Goal: Find specific page/section: Find specific page/section

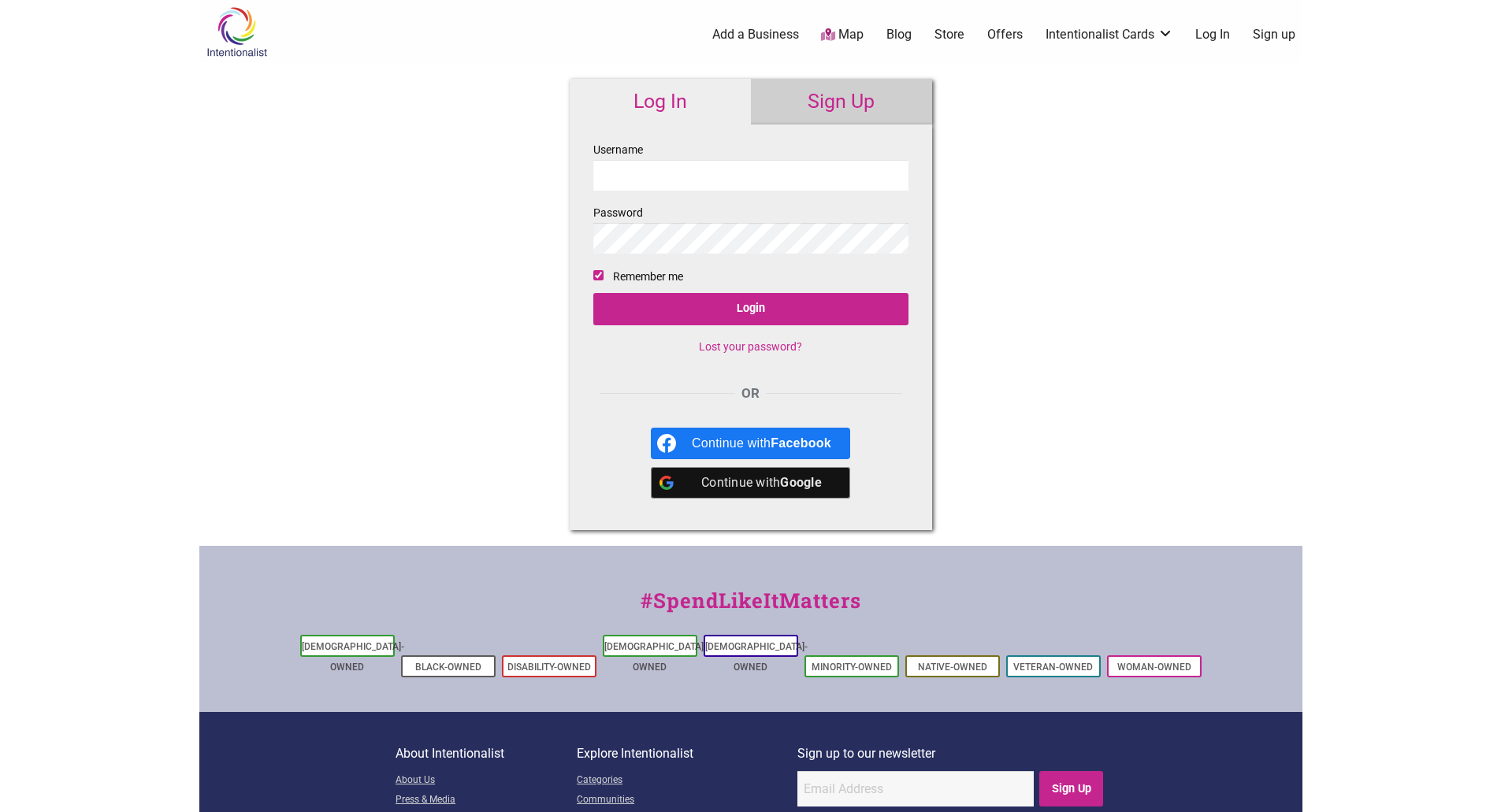
type input "maro1111"
click at [718, 315] on input "Login" at bounding box center [750, 309] width 315 height 33
click at [976, 86] on div "Intentionalist Spend like it matters 0 Add a Business Map Blog Store Offers Int…" at bounding box center [750, 470] width 1103 height 941
click at [1119, 103] on link "Intentionalist Card" at bounding box center [1110, 104] width 103 height 17
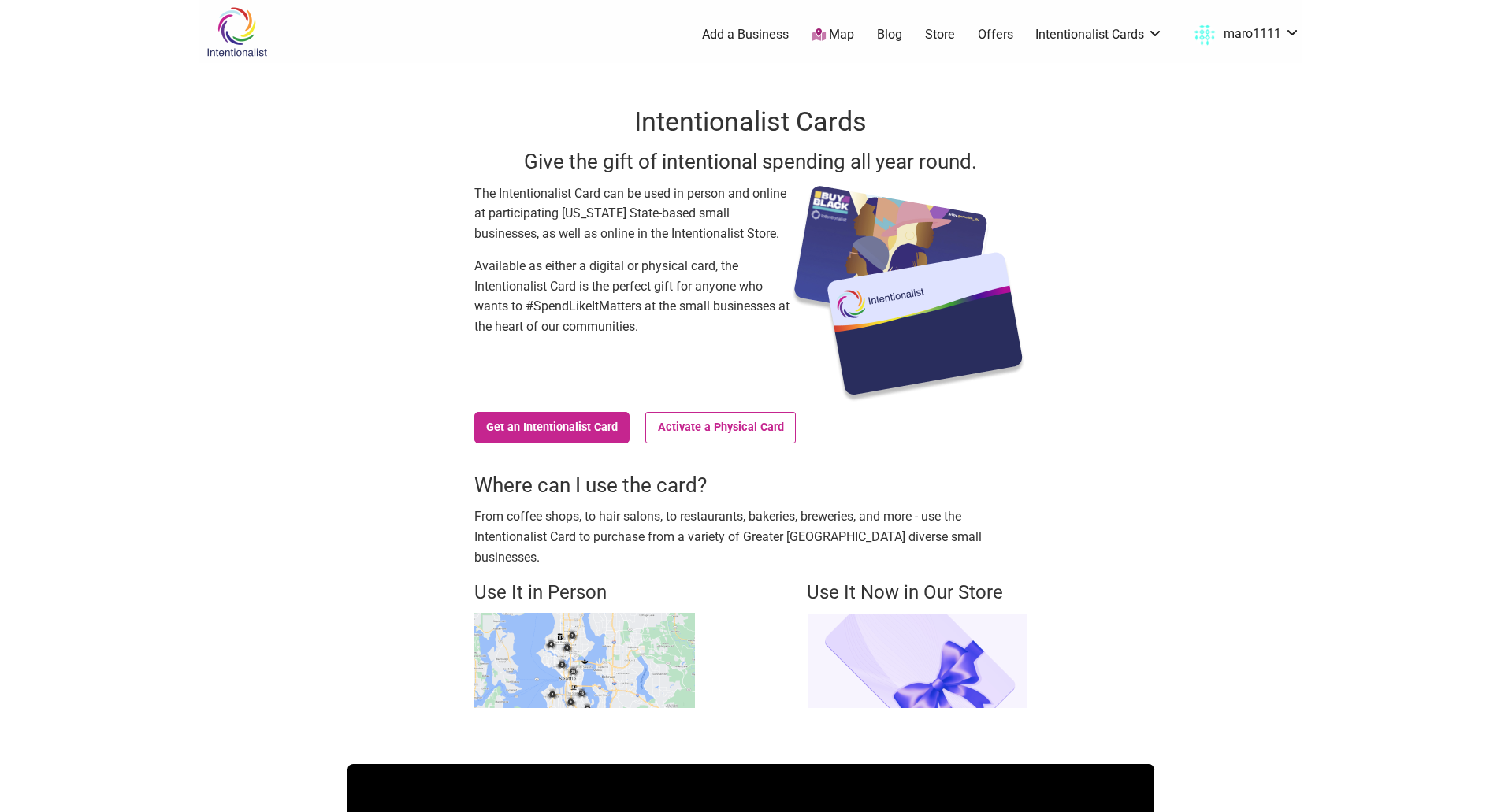
scroll to position [79, 0]
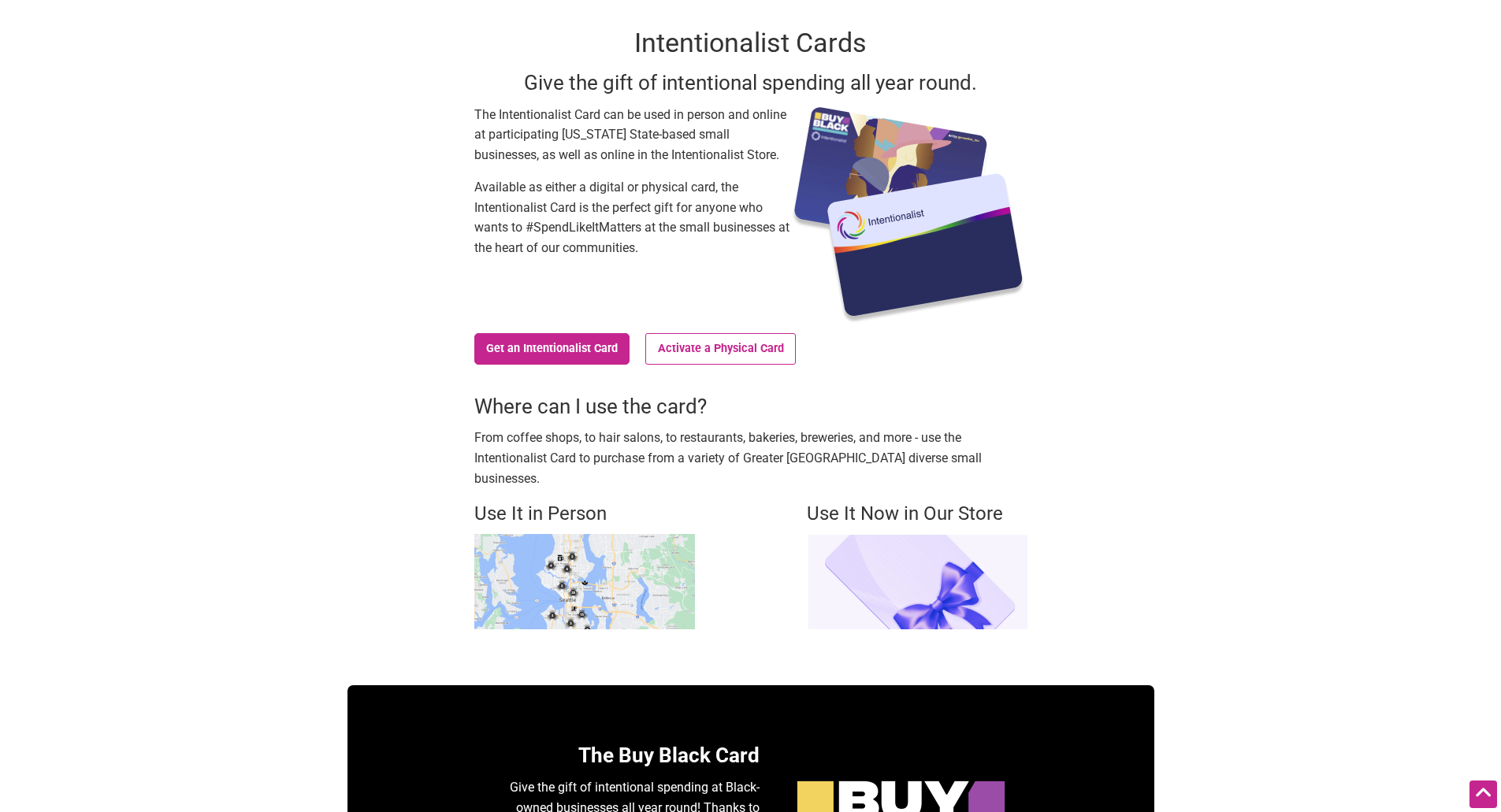
click at [939, 534] on img at bounding box center [917, 581] width 220 height 95
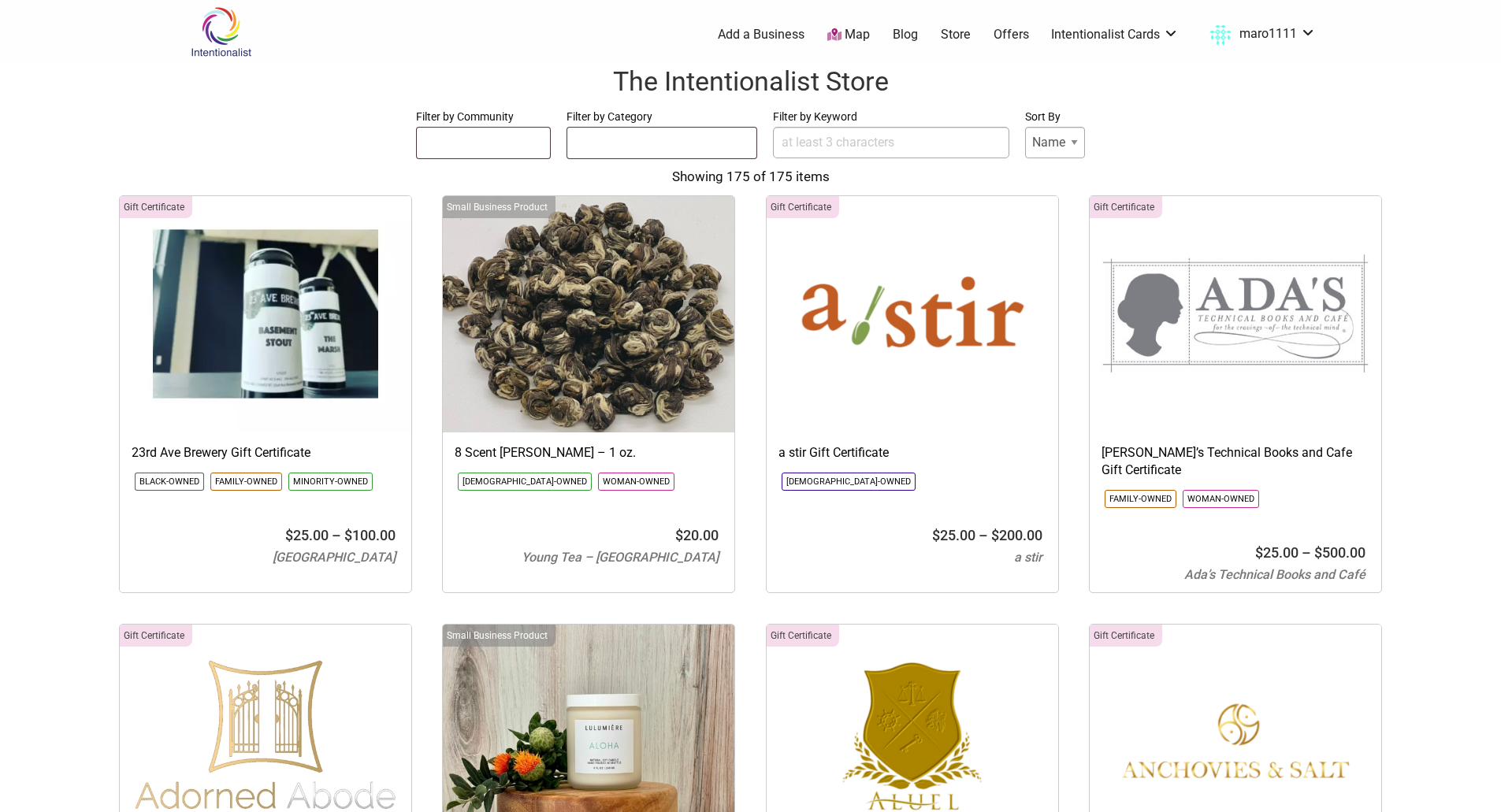
select select
click at [1118, 33] on link "Intentionalist Cards" at bounding box center [1114, 34] width 127 height 17
click at [1118, 105] on link "Intentionalist Card" at bounding box center [1116, 104] width 103 height 17
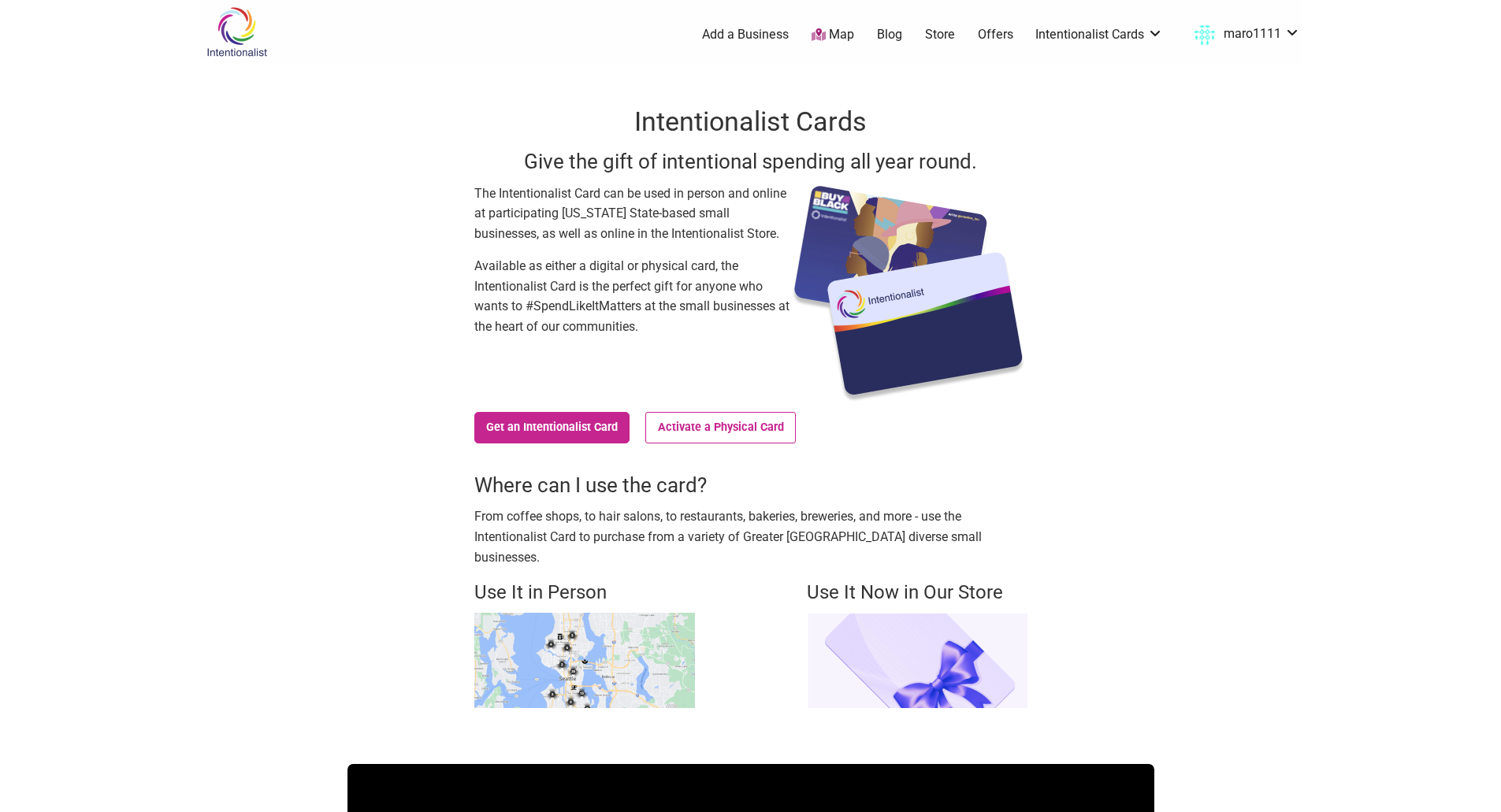
click at [548, 616] on img at bounding box center [584, 660] width 220 height 95
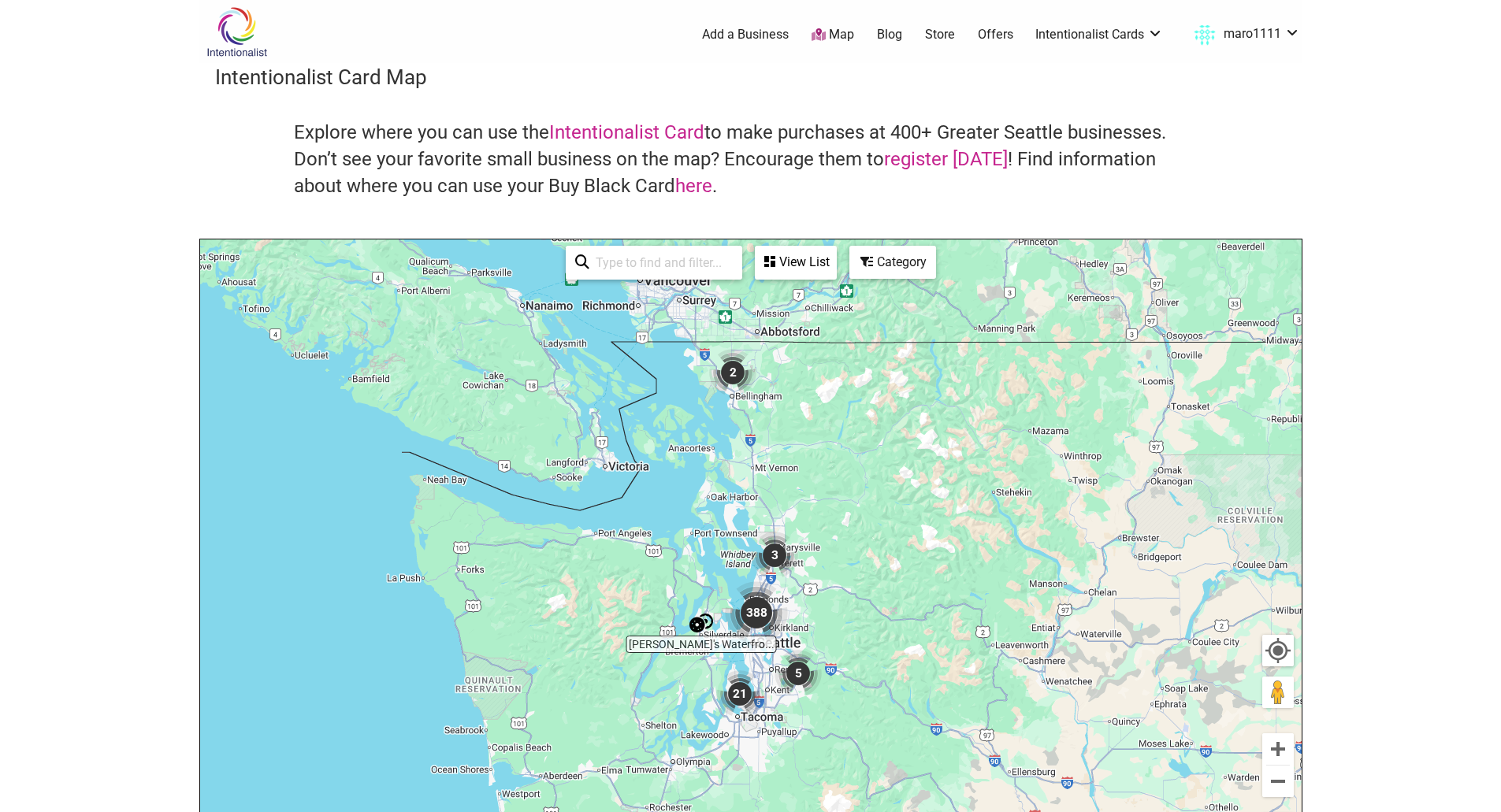
click at [645, 264] on input "search" at bounding box center [661, 263] width 144 height 31
type input "98052"
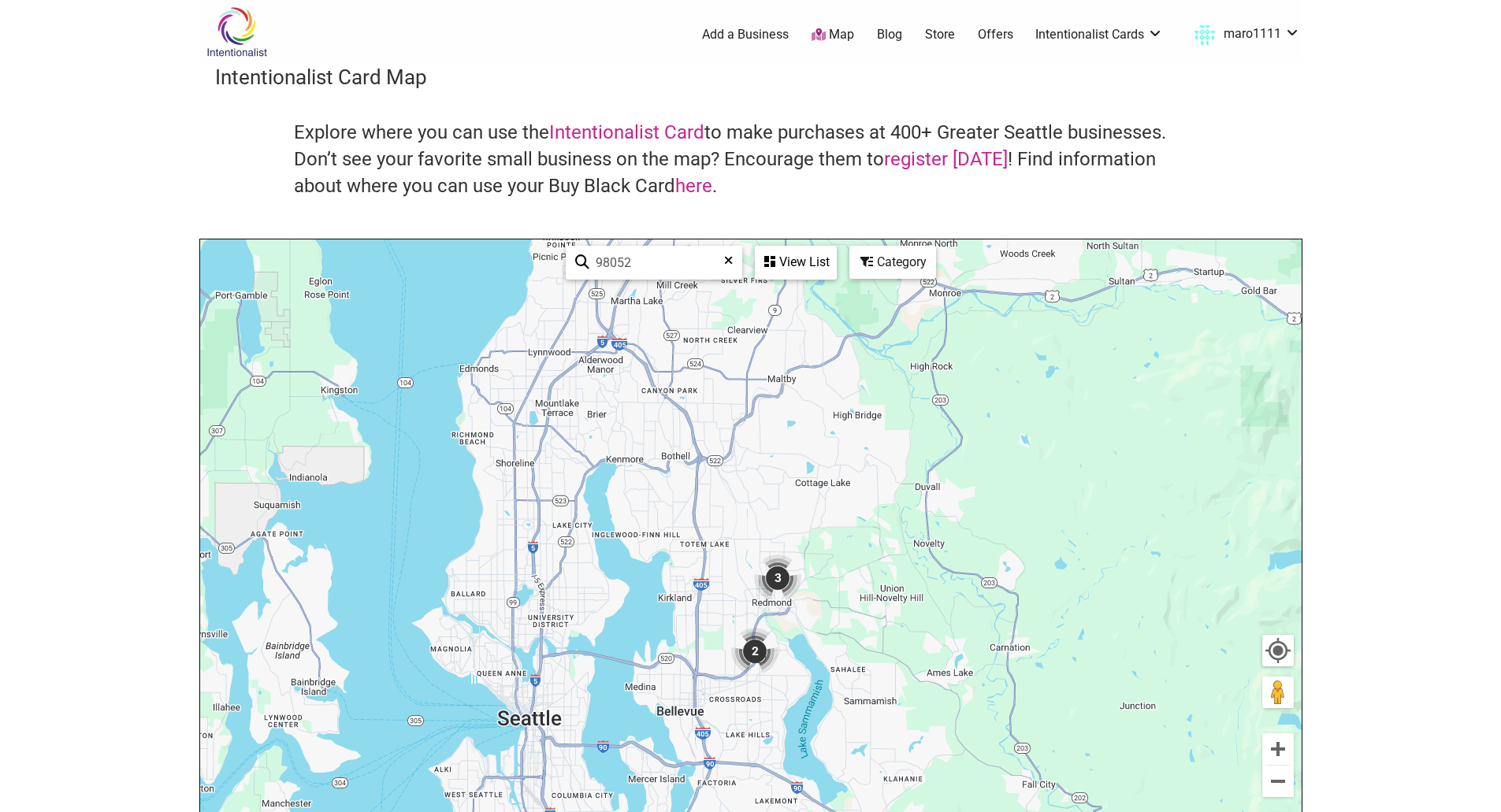
drag, startPoint x: 839, startPoint y: 669, endPoint x: 846, endPoint y: 311, distance: 358.1
click at [846, 311] on div "To navigate, press the arrow keys." at bounding box center [750, 545] width 1101 height 612
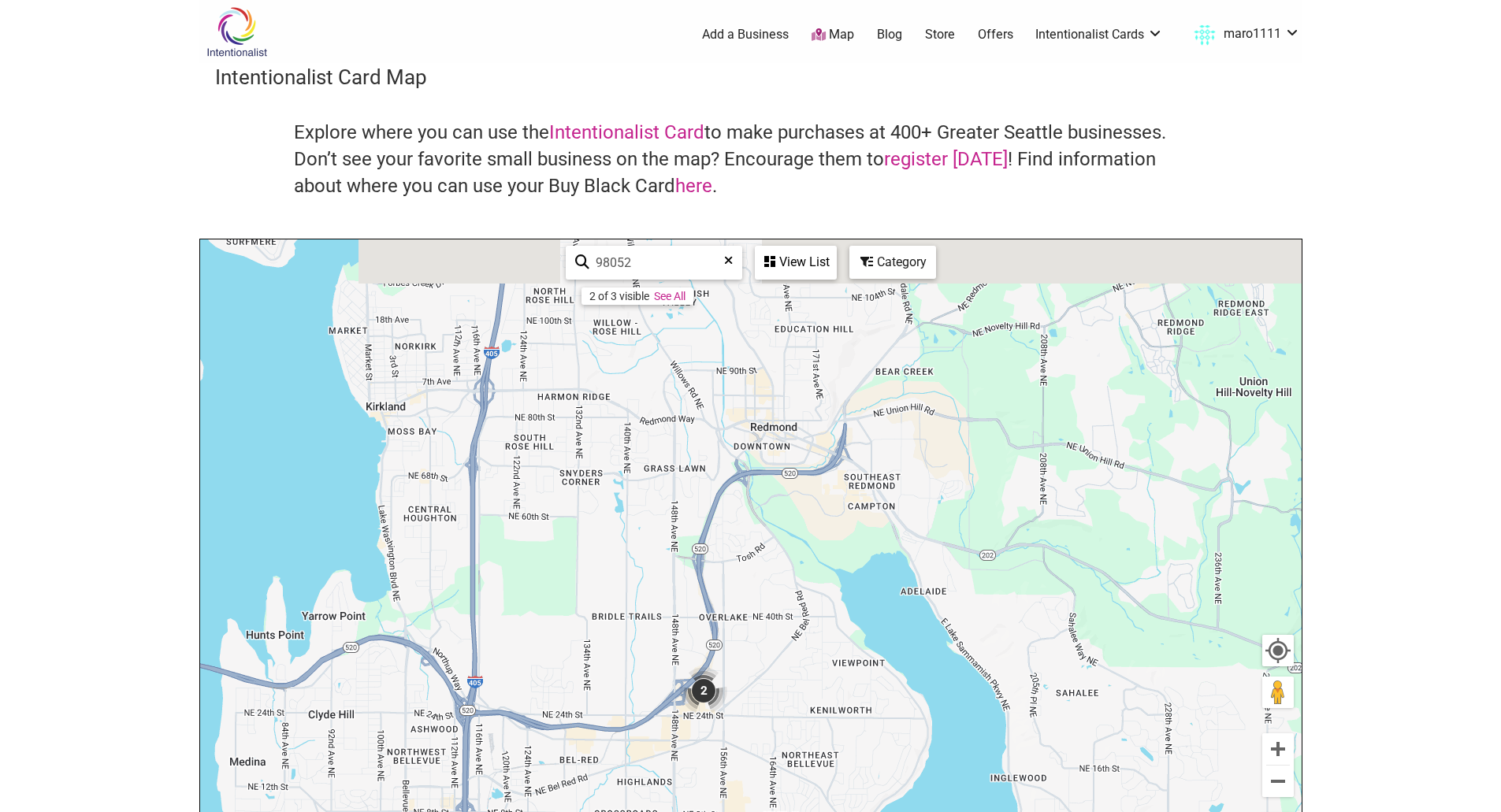
drag, startPoint x: 782, startPoint y: 369, endPoint x: 799, endPoint y: 633, distance: 264.5
click at [799, 633] on div "To navigate, press the arrow keys." at bounding box center [750, 545] width 1101 height 612
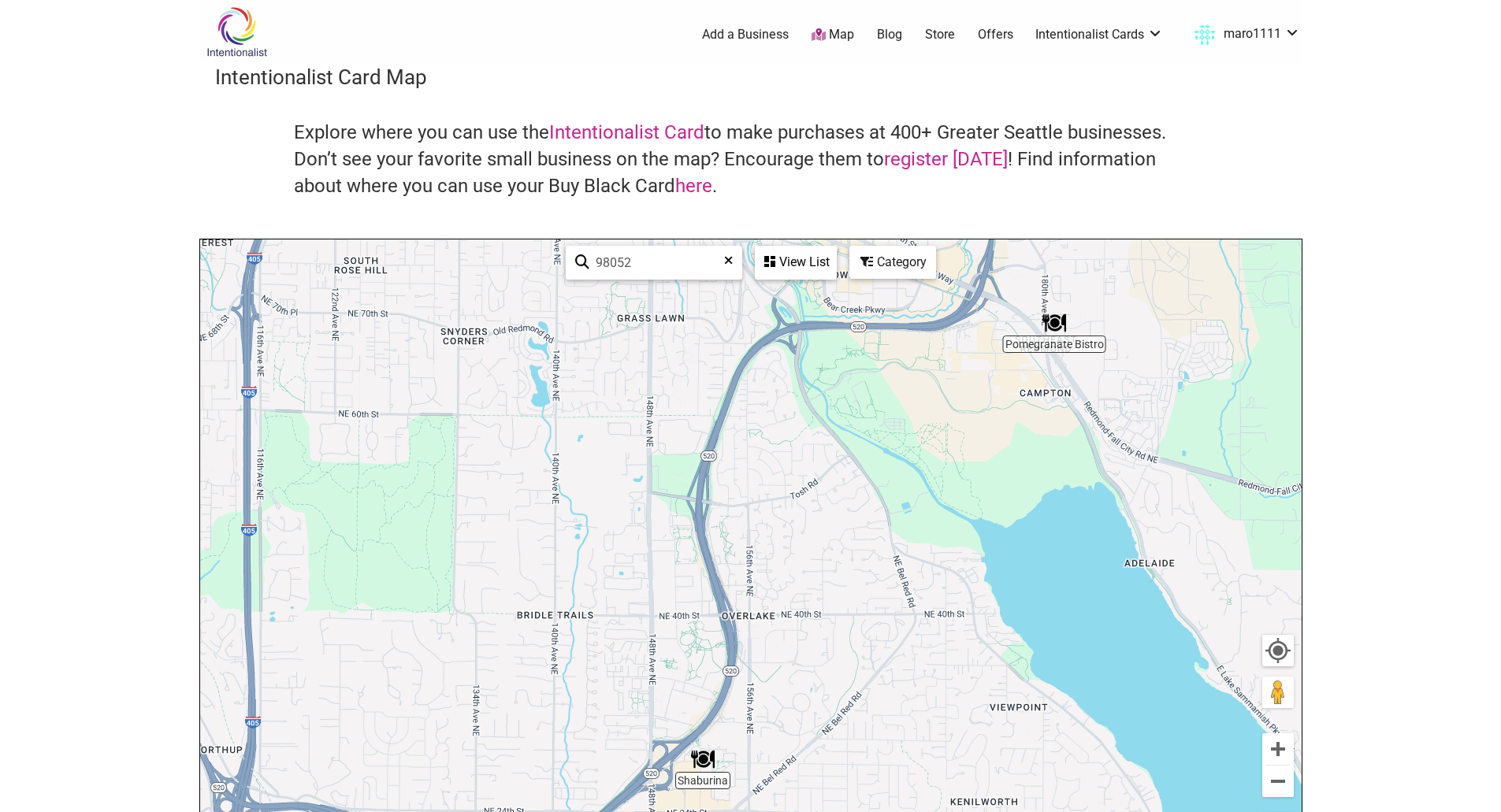
drag, startPoint x: 760, startPoint y: 705, endPoint x: 766, endPoint y: 798, distance: 93.2
click at [766, 803] on div "To navigate, press the arrow keys." at bounding box center [750, 545] width 1101 height 612
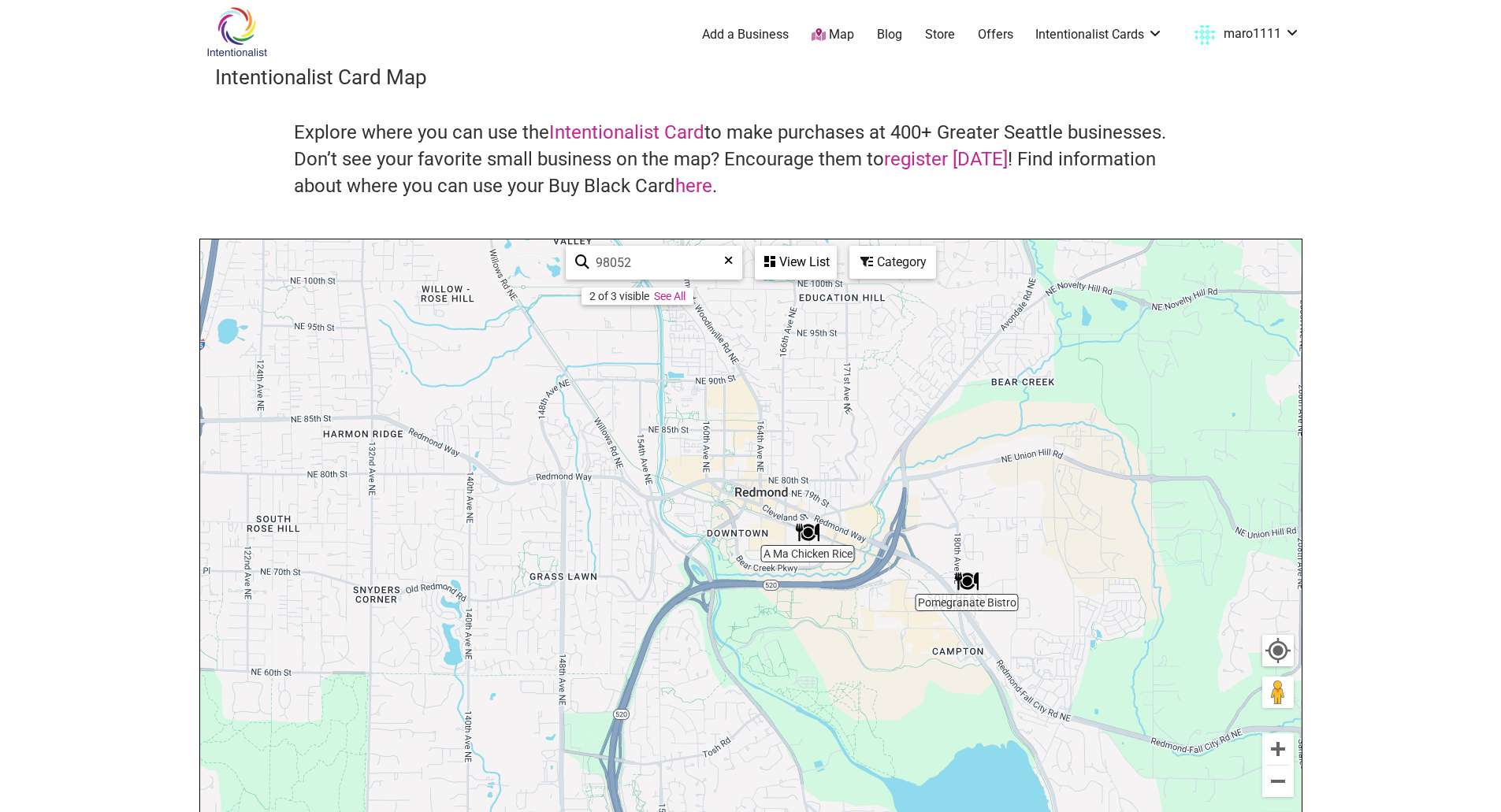
drag, startPoint x: 813, startPoint y: 670, endPoint x: 769, endPoint y: 732, distance: 76.0
click at [769, 732] on div "To navigate, press the arrow keys." at bounding box center [750, 545] width 1101 height 612
click at [967, 587] on img "Pomegranate Bistro" at bounding box center [966, 580] width 24 height 24
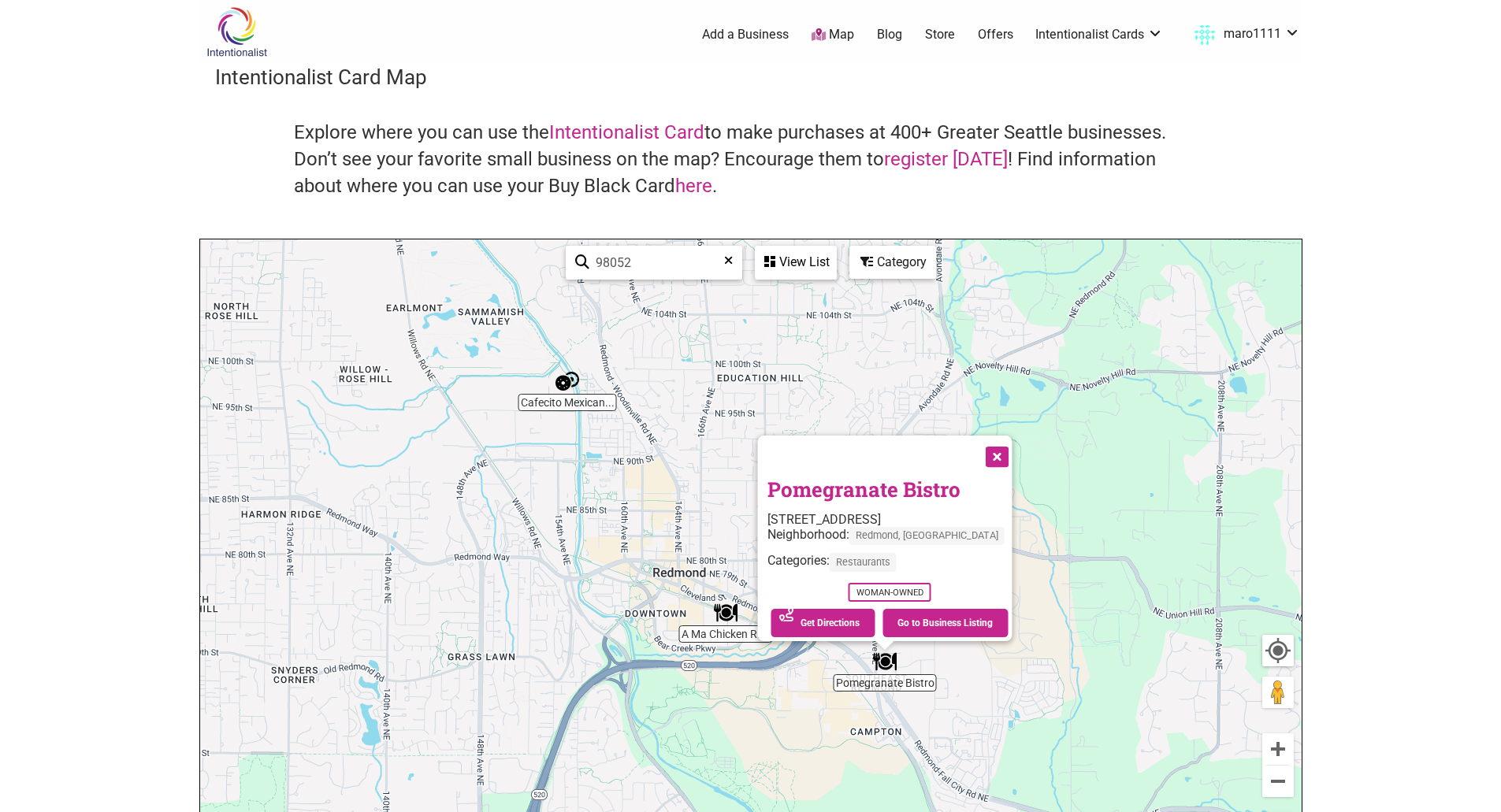
drag, startPoint x: 720, startPoint y: 621, endPoint x: 826, endPoint y: 686, distance: 124.3
click at [853, 728] on div "To navigate, press the arrow keys. Pomegranate Bistro 18005 NE 68th St A-150, R…" at bounding box center [750, 545] width 1101 height 612
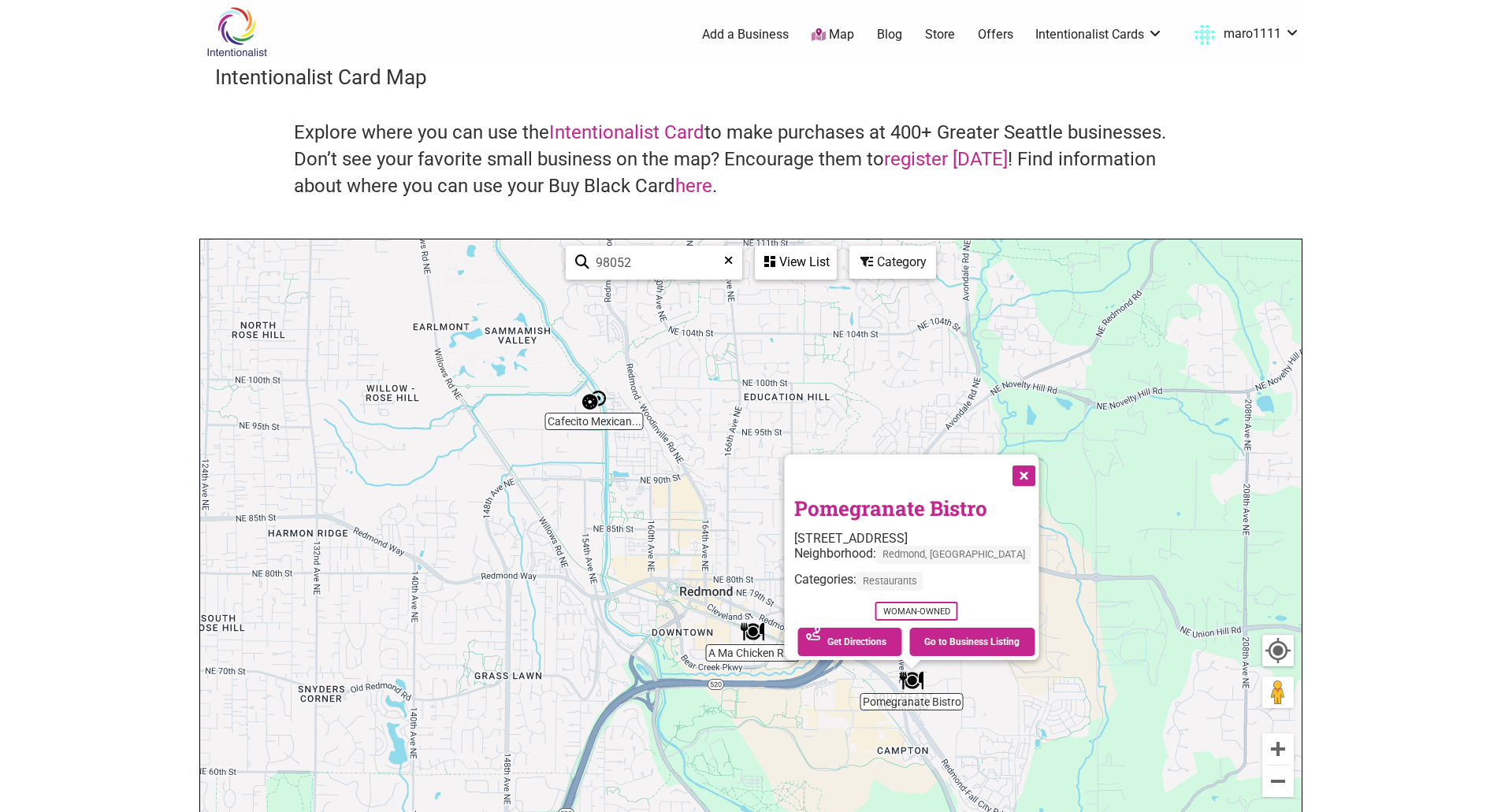
click at [756, 633] on img "A Ma Chicken Rice" at bounding box center [752, 631] width 24 height 24
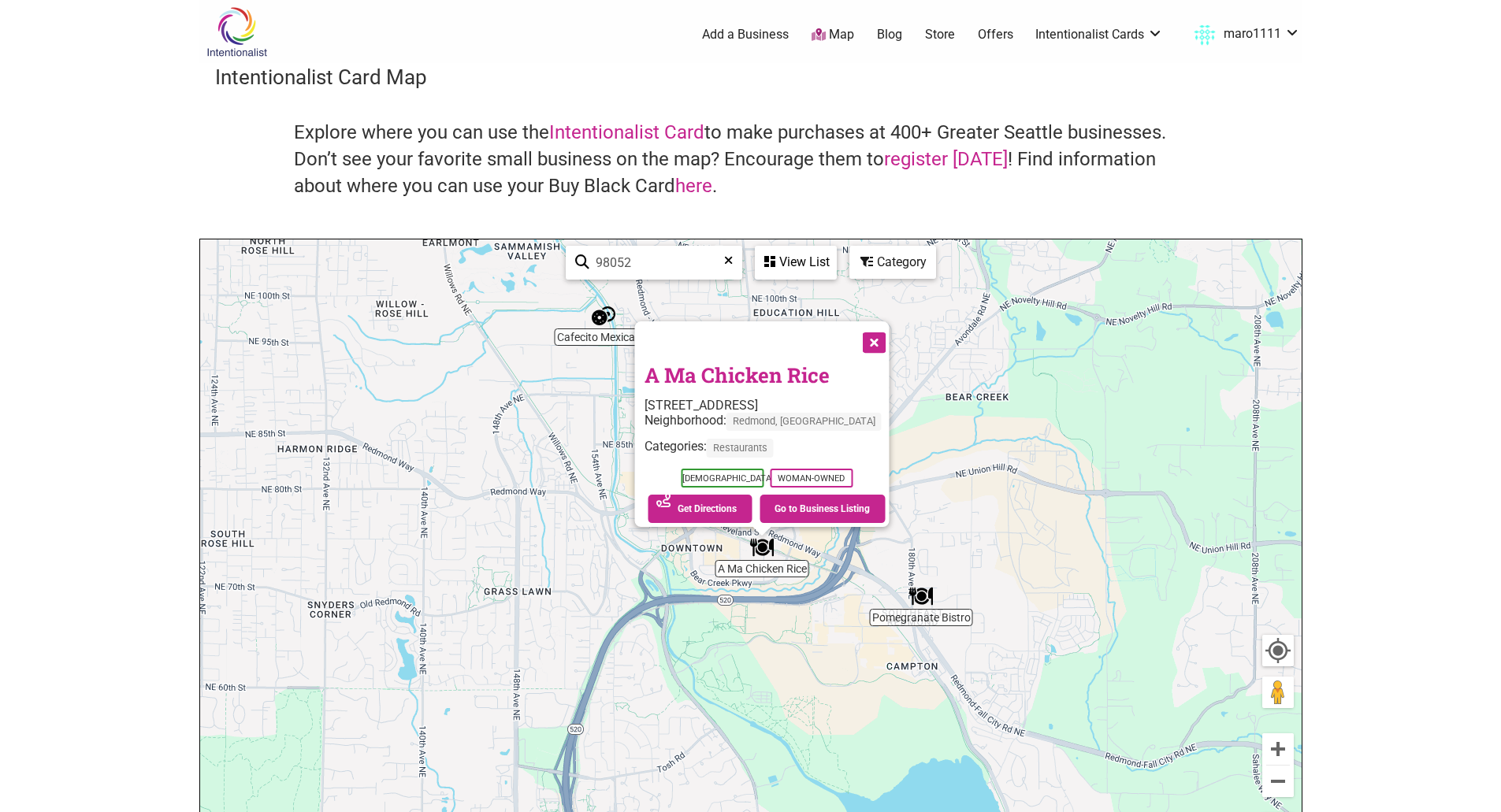
drag, startPoint x: 502, startPoint y: 458, endPoint x: 548, endPoint y: 508, distance: 67.9
click at [548, 508] on div "To navigate, press the arrow keys. A Ma Chicken Rice 7405 168th Ave NE #140, Re…" at bounding box center [750, 545] width 1101 height 612
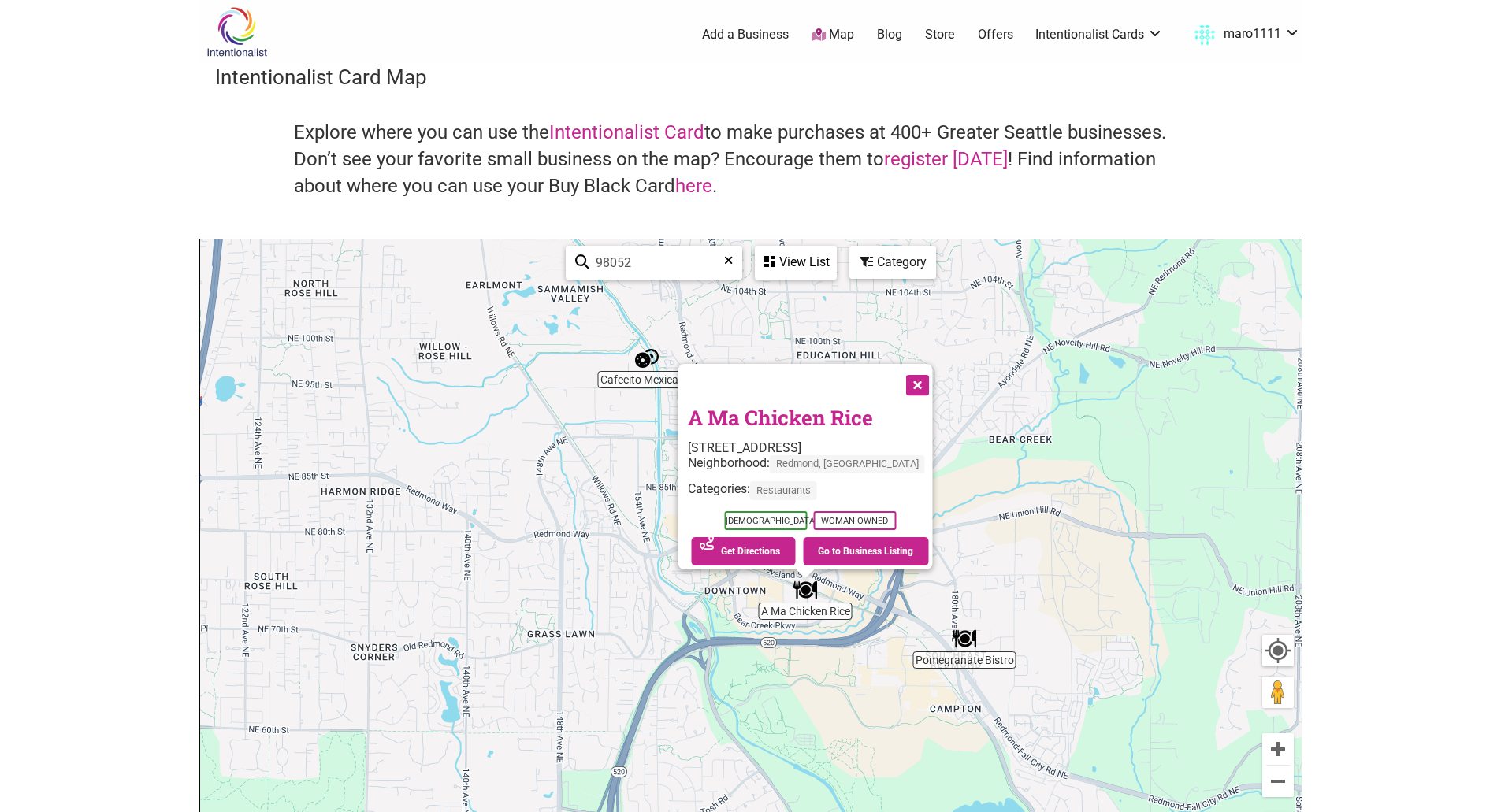
click at [633, 377] on div "To navigate, press the arrow keys. A Ma Chicken Rice 7405 168th Ave NE #140, Re…" at bounding box center [750, 545] width 1101 height 612
click at [636, 364] on img "Cafecito Mexican Bakery" at bounding box center [646, 358] width 24 height 24
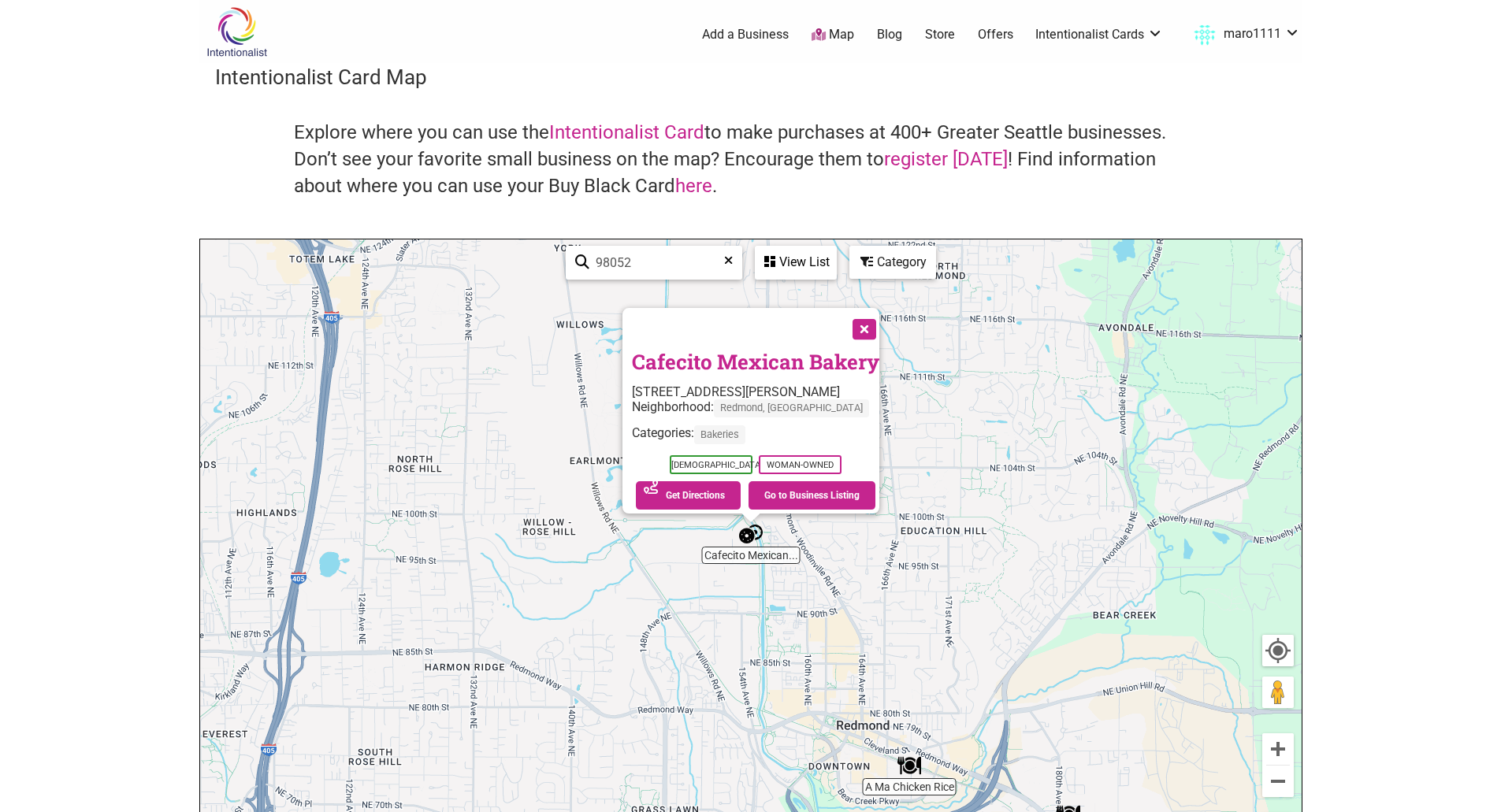
click at [870, 324] on button "Close" at bounding box center [862, 328] width 39 height 39
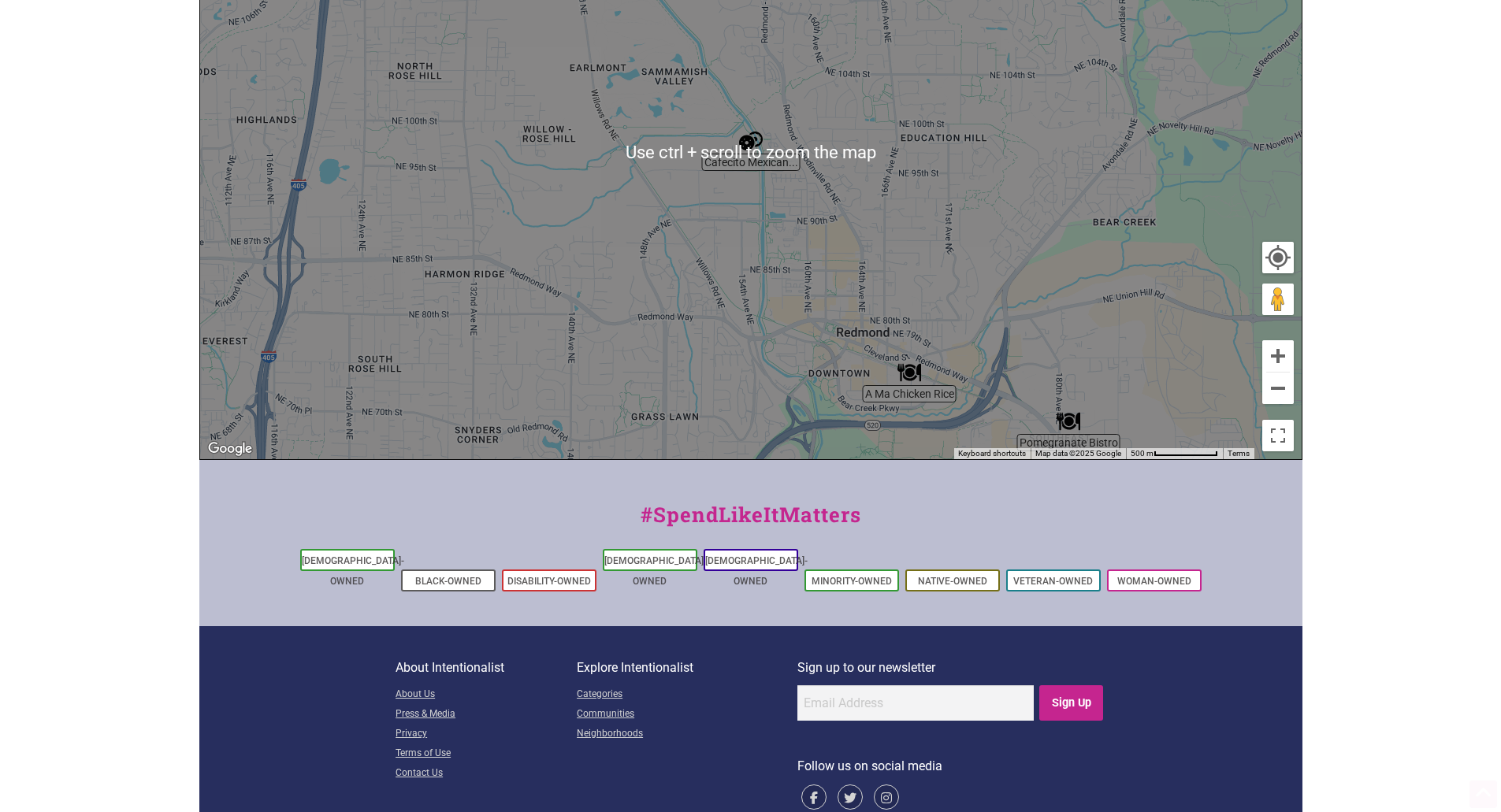
scroll to position [394, 0]
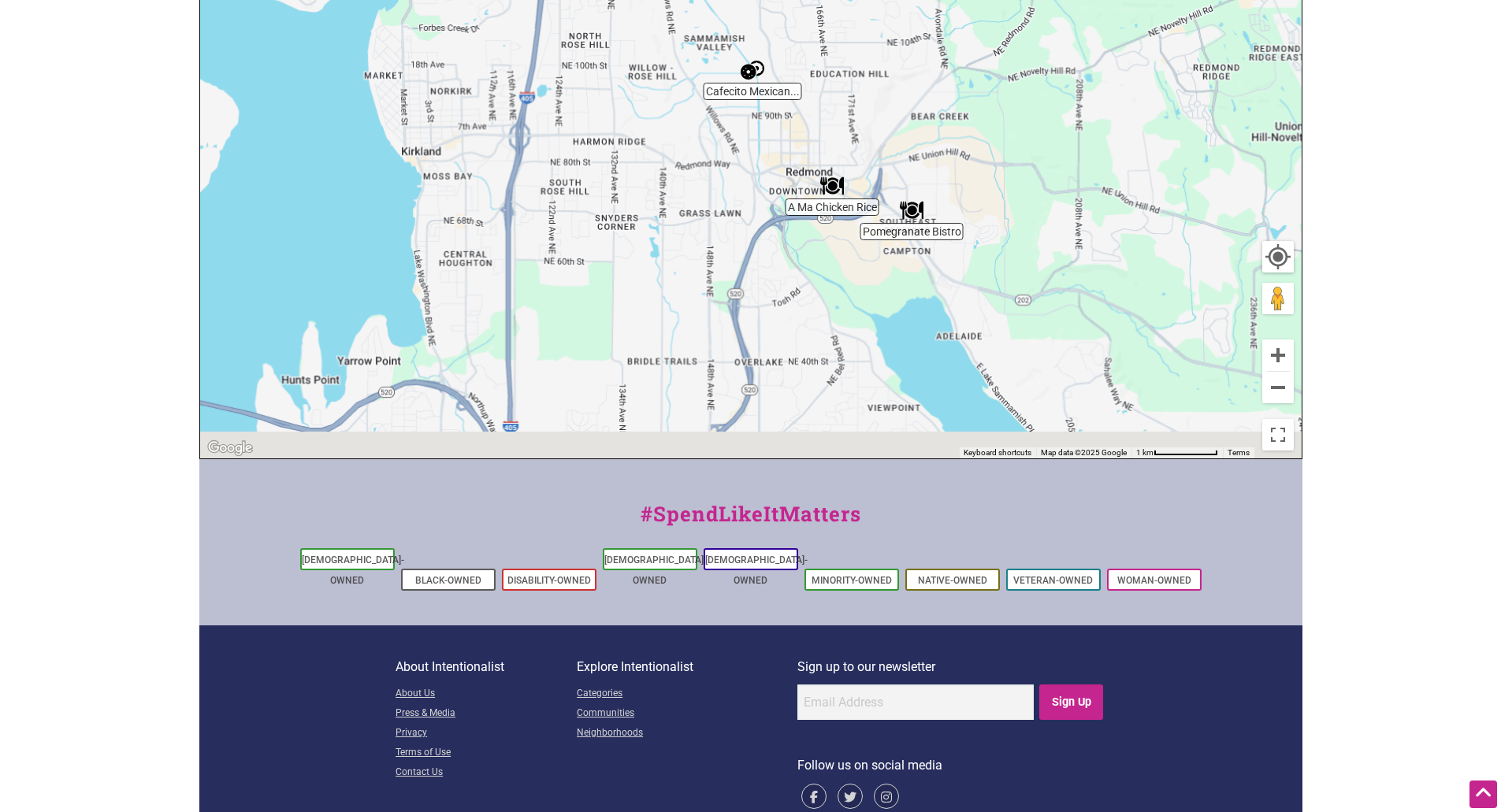
drag, startPoint x: 663, startPoint y: 363, endPoint x: 702, endPoint y: 203, distance: 164.7
click at [702, 203] on div "To navigate, press the arrow keys." at bounding box center [750, 152] width 1101 height 612
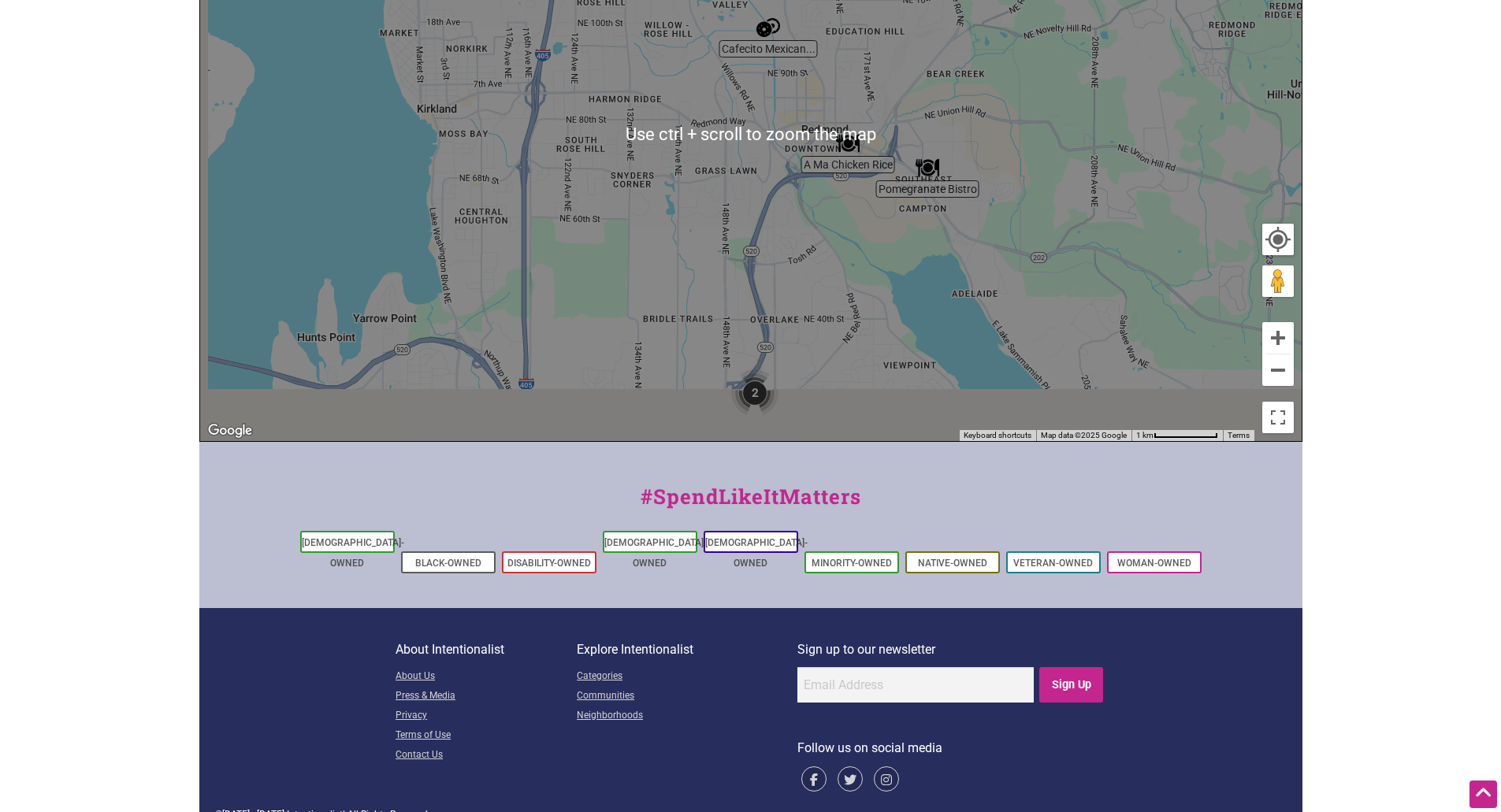
scroll to position [416, 0]
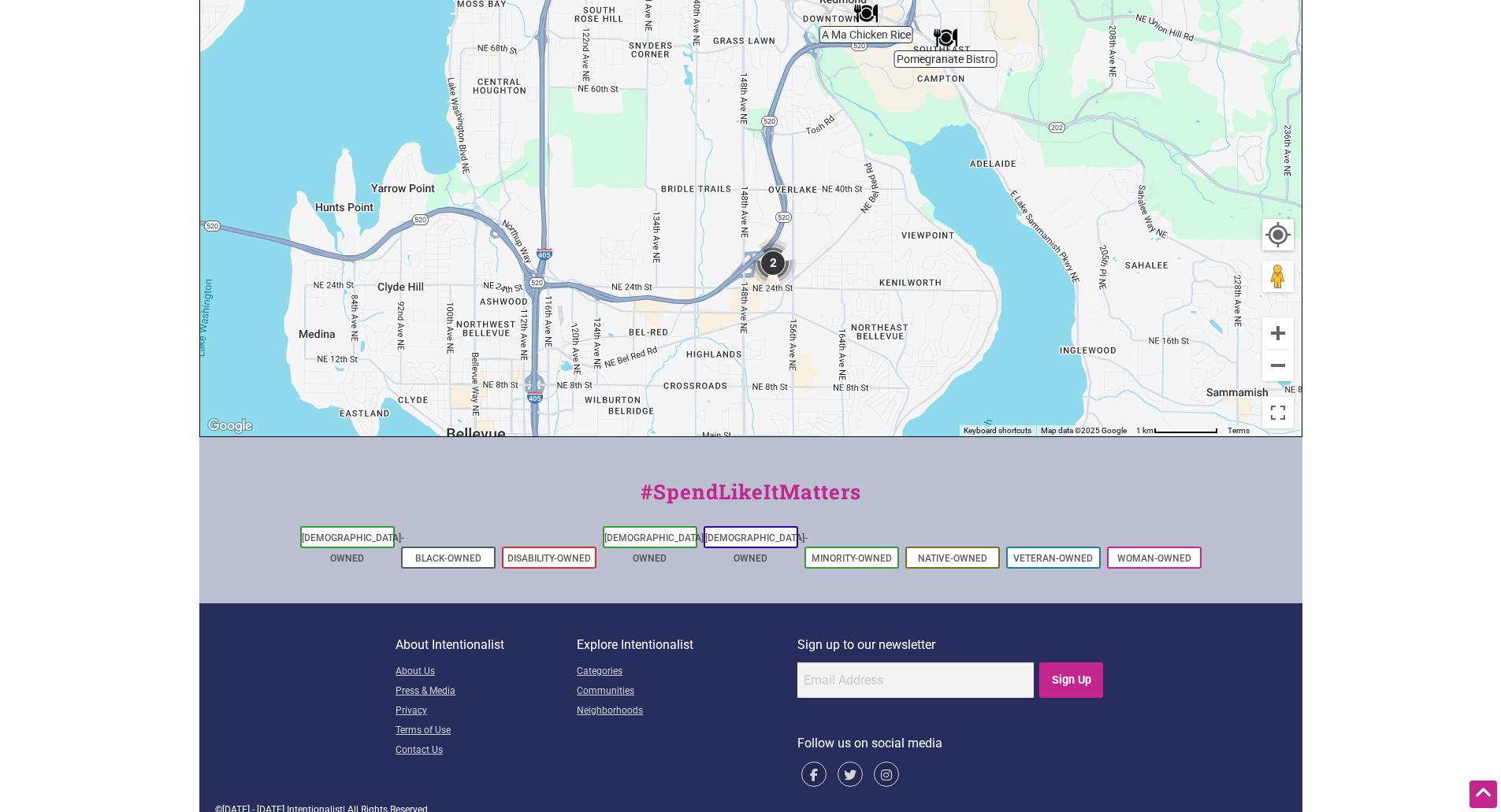
drag, startPoint x: 706, startPoint y: 242, endPoint x: 723, endPoint y: 125, distance: 118.2
click at [723, 107] on div "To navigate, press the arrow keys." at bounding box center [750, 130] width 1101 height 612
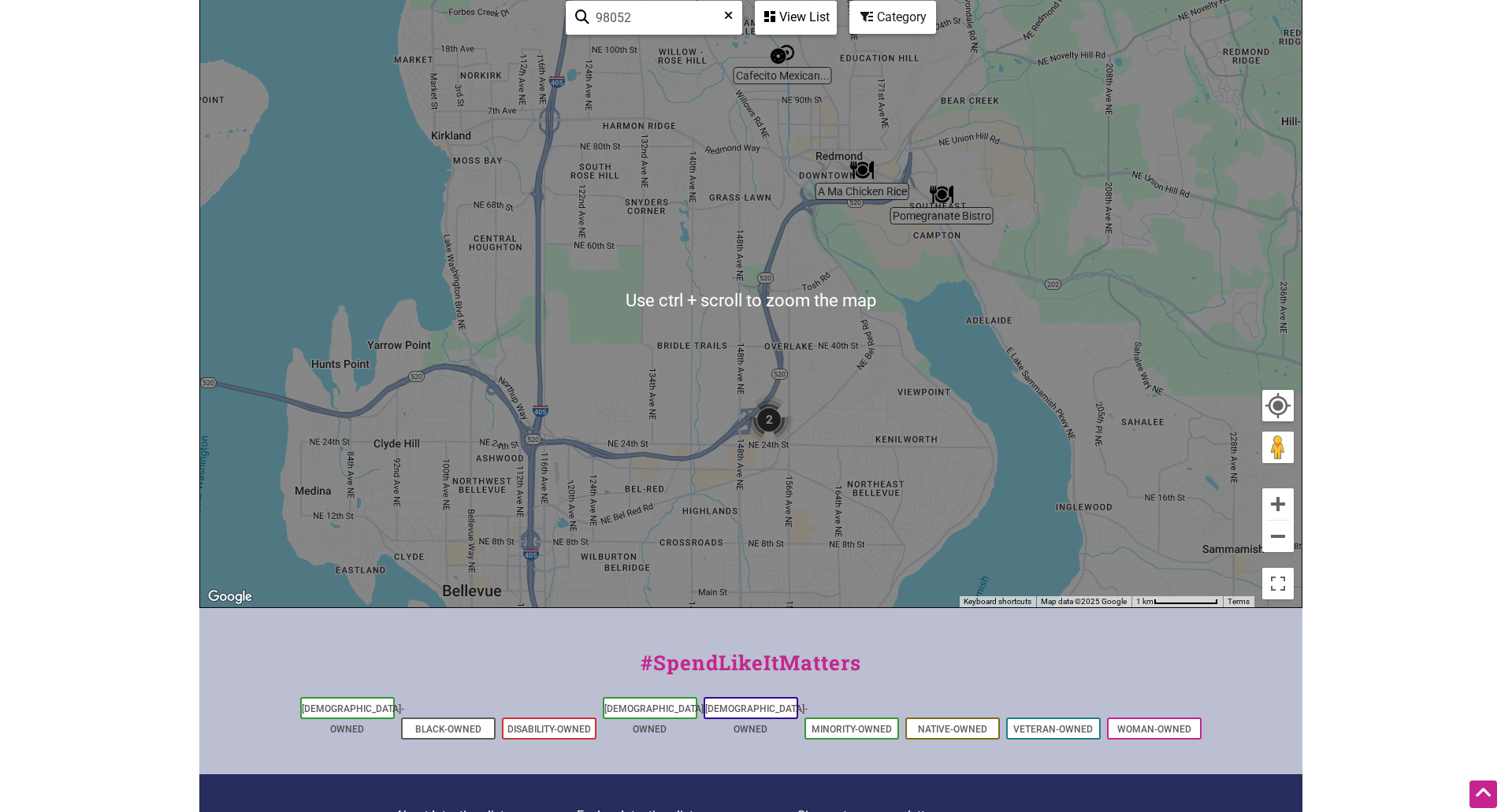
scroll to position [79, 0]
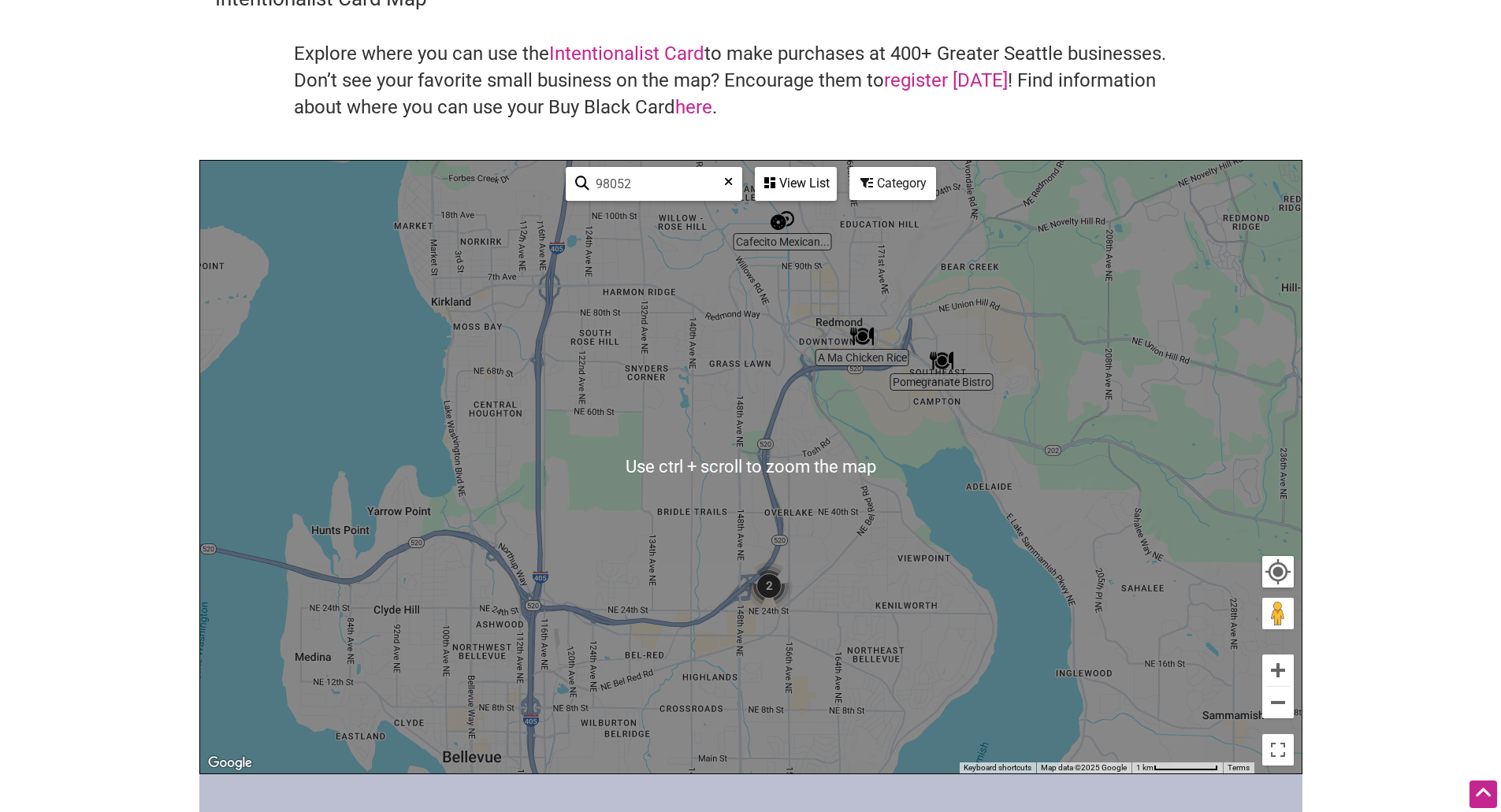
click at [771, 195] on div "View List" at bounding box center [795, 183] width 79 height 30
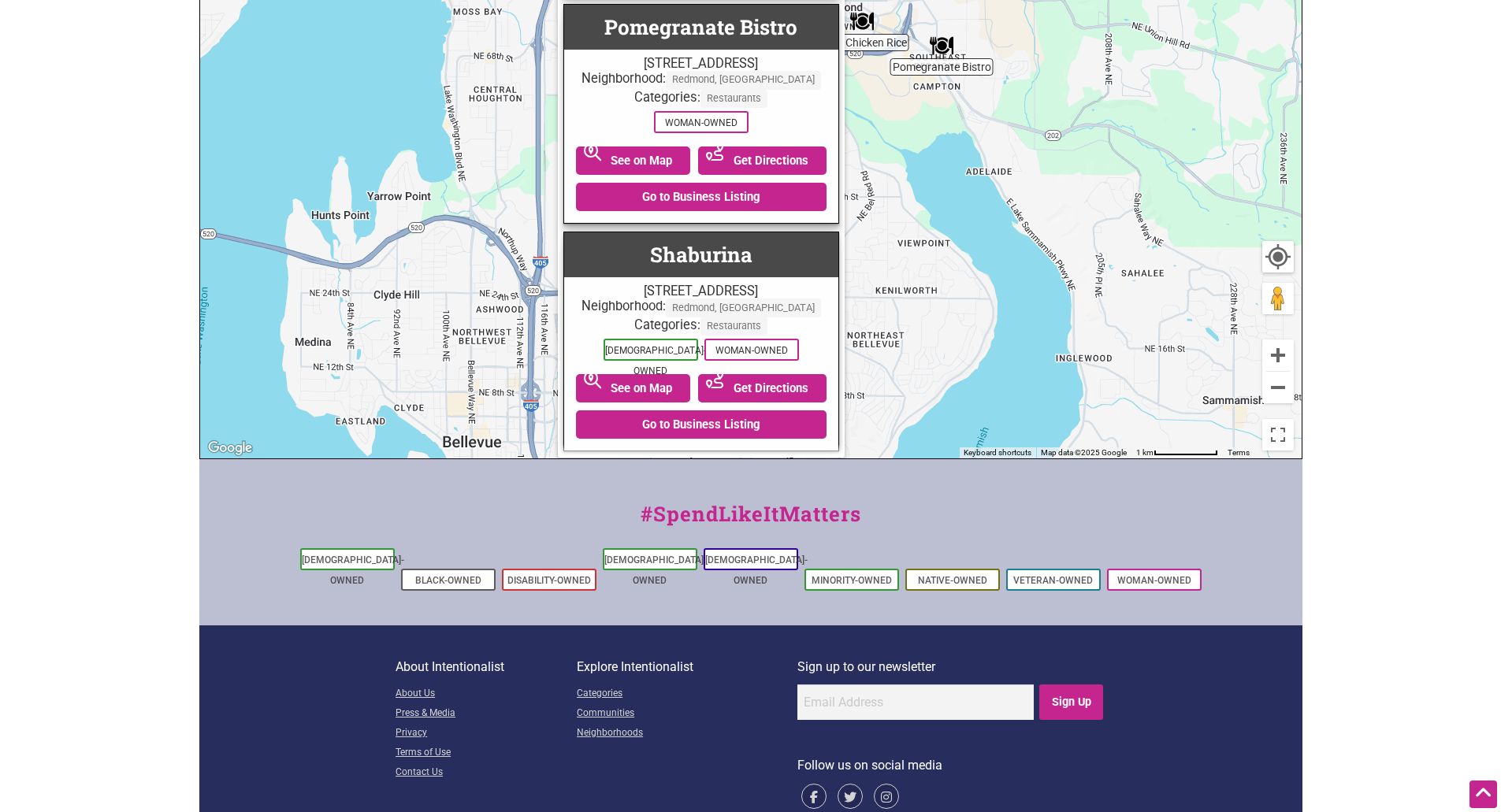
scroll to position [536, 0]
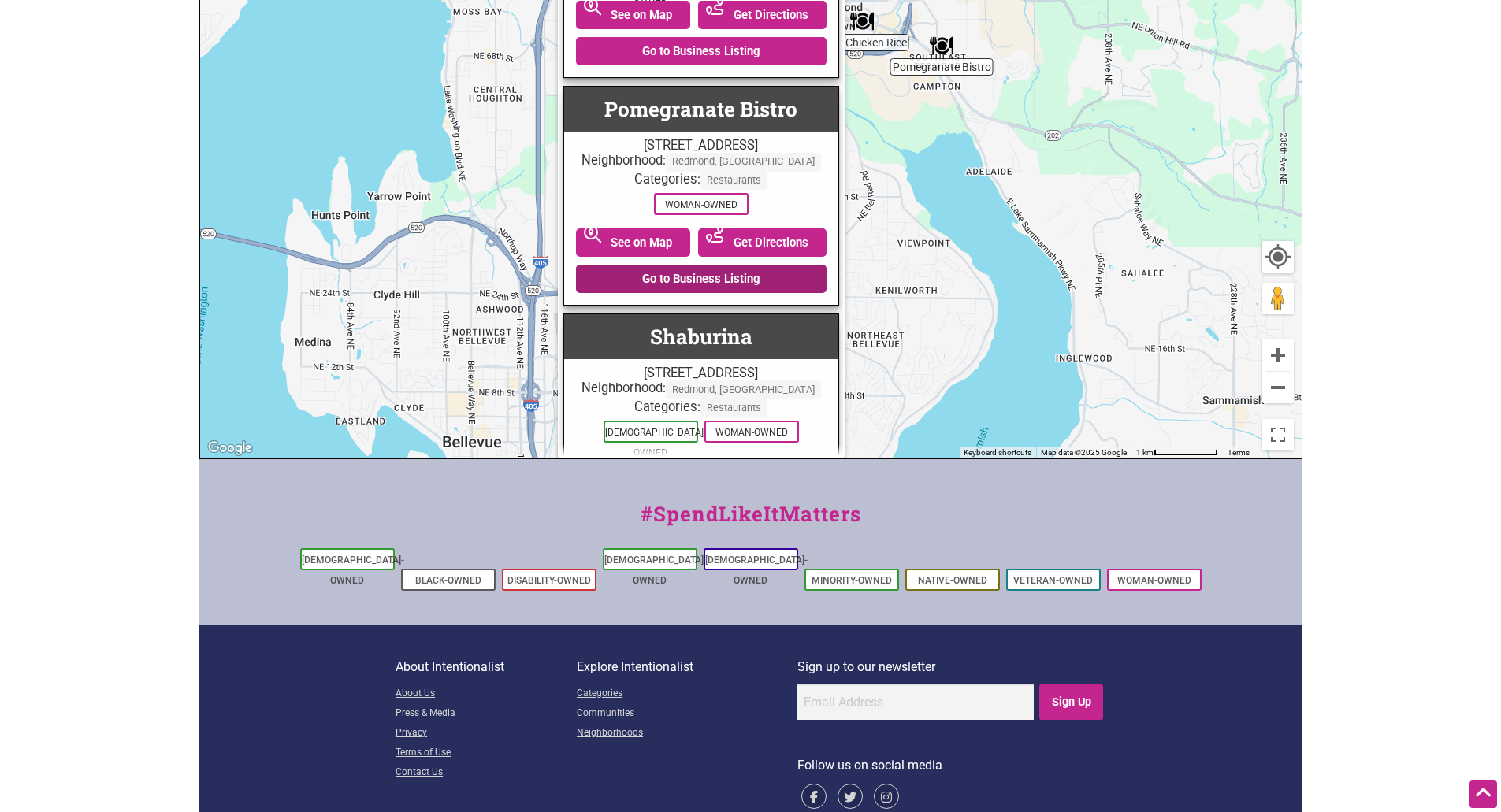
click at [703, 293] on link "Go to Business Listing" at bounding box center [701, 278] width 250 height 29
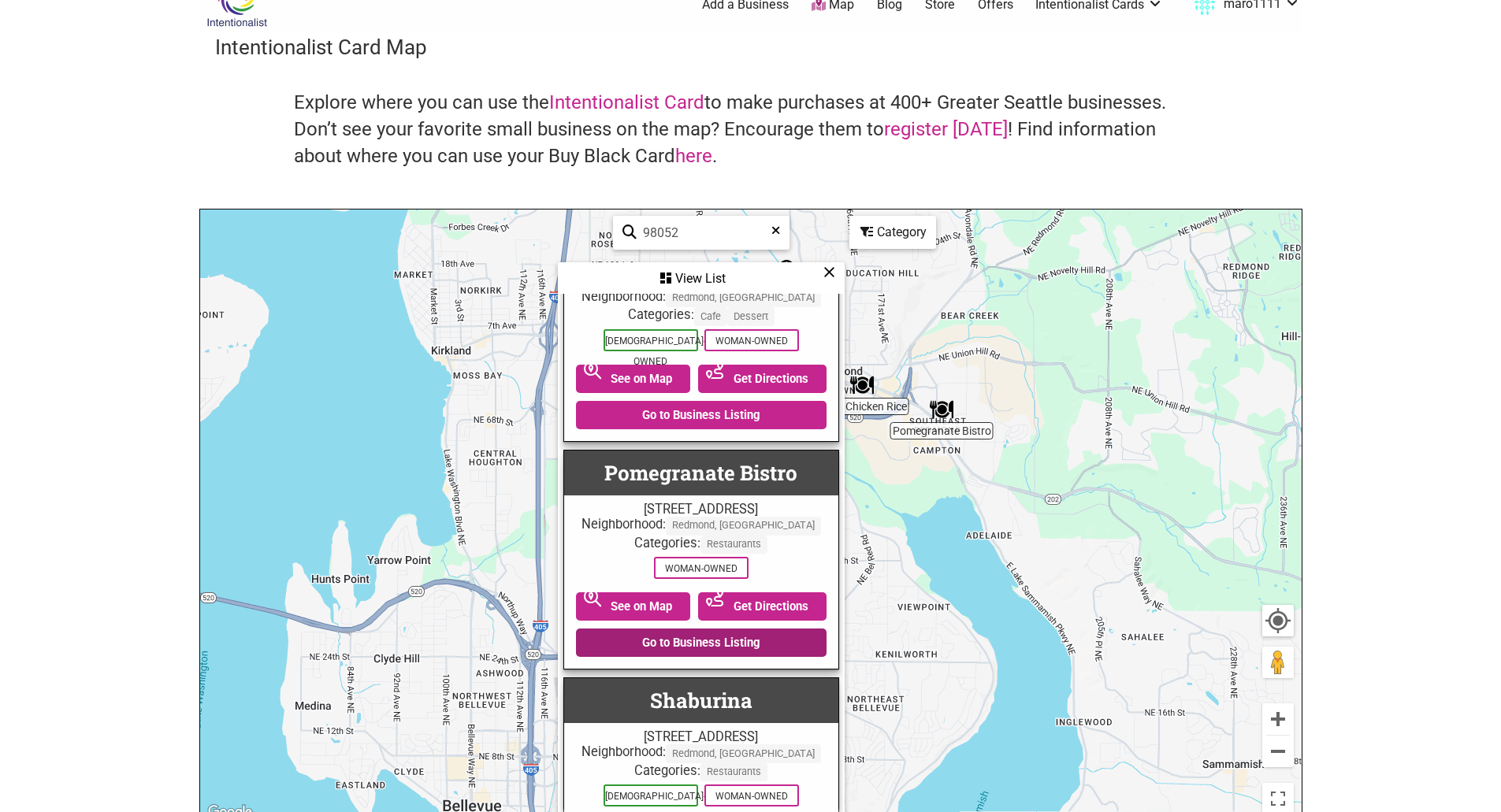
scroll to position [0, 0]
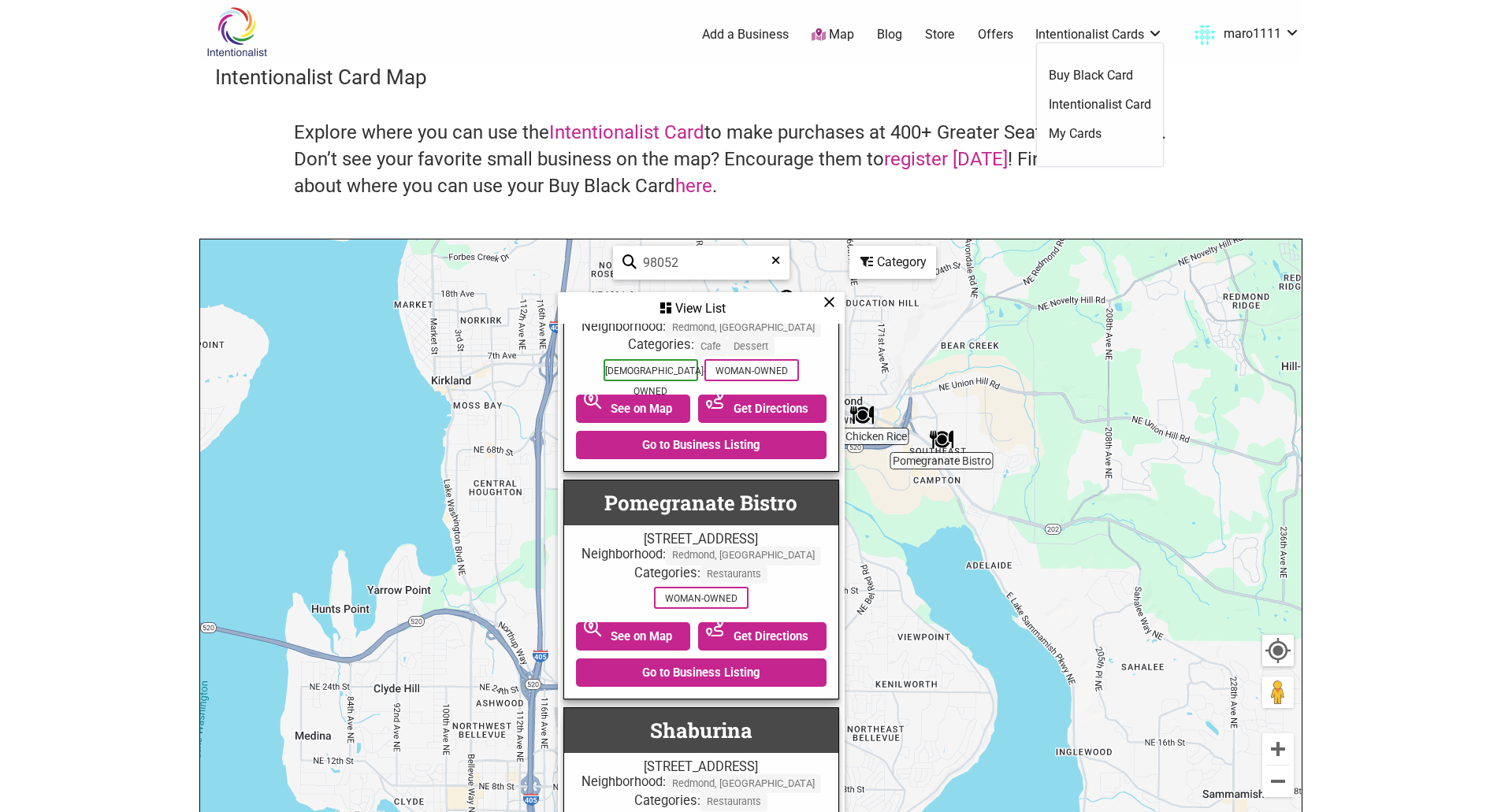
click at [1085, 107] on link "Intentionalist Card" at bounding box center [1100, 104] width 103 height 17
